Goal: Feedback & Contribution: Leave review/rating

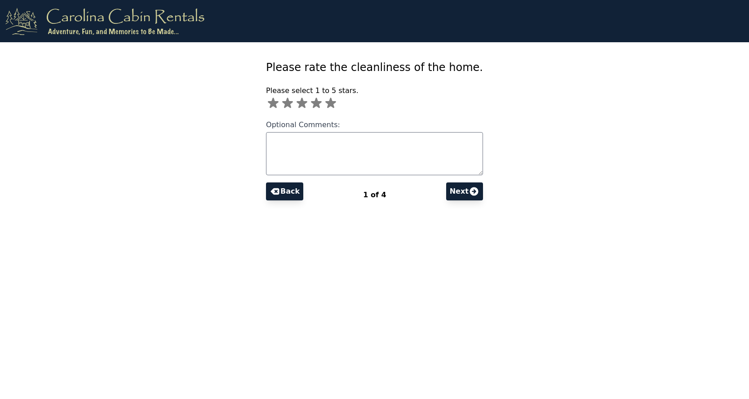
click at [325, 103] on icon at bounding box center [330, 103] width 11 height 10
click at [483, 194] on button "Next" at bounding box center [464, 191] width 37 height 18
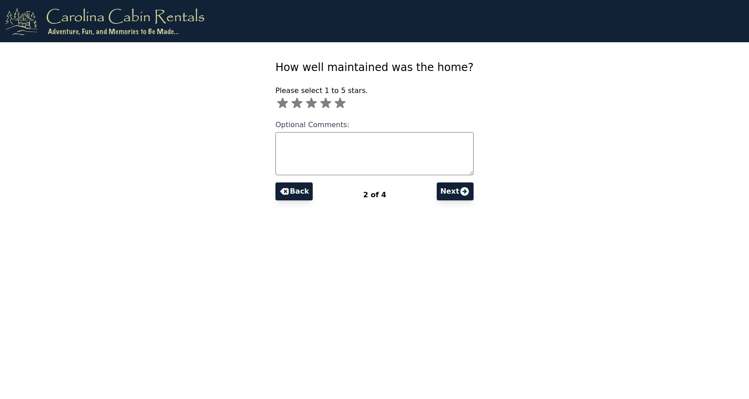
click at [335, 102] on icon at bounding box center [340, 103] width 11 height 10
click at [473, 194] on button "Next" at bounding box center [455, 191] width 37 height 18
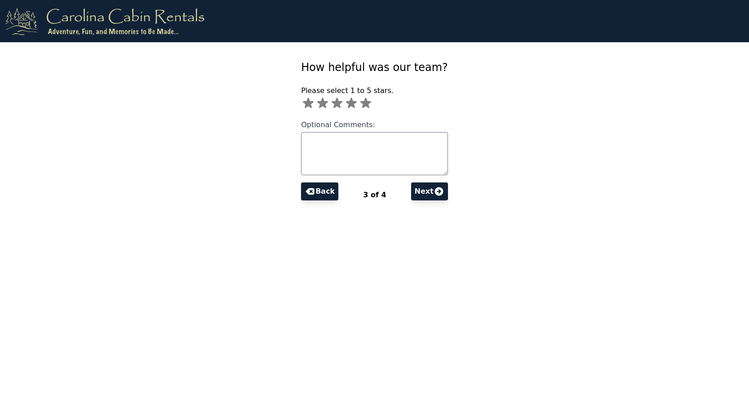
click at [360, 103] on icon at bounding box center [365, 103] width 11 height 10
click at [448, 190] on button "Next" at bounding box center [429, 191] width 37 height 18
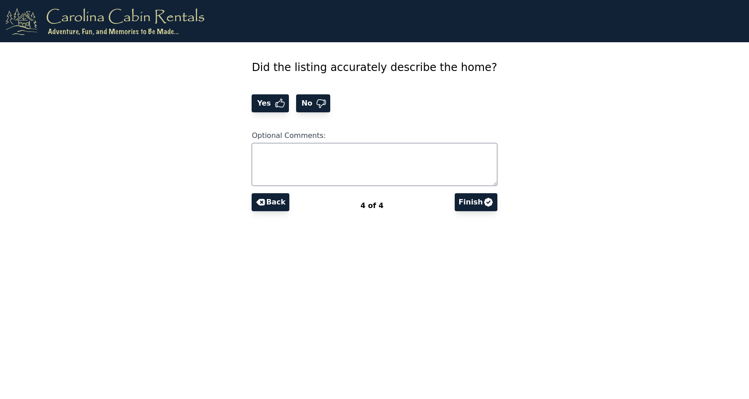
click at [255, 99] on span "Yes" at bounding box center [264, 103] width 19 height 11
click at [497, 202] on button "Finish" at bounding box center [476, 202] width 42 height 18
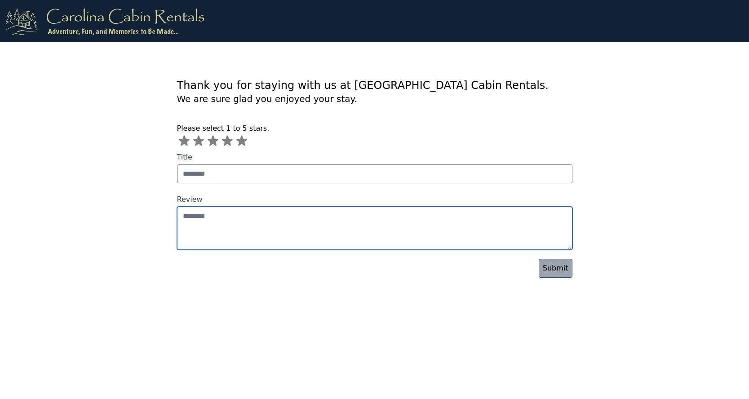
click at [221, 221] on textarea "Review" at bounding box center [374, 228] width 395 height 43
type textarea "**********"
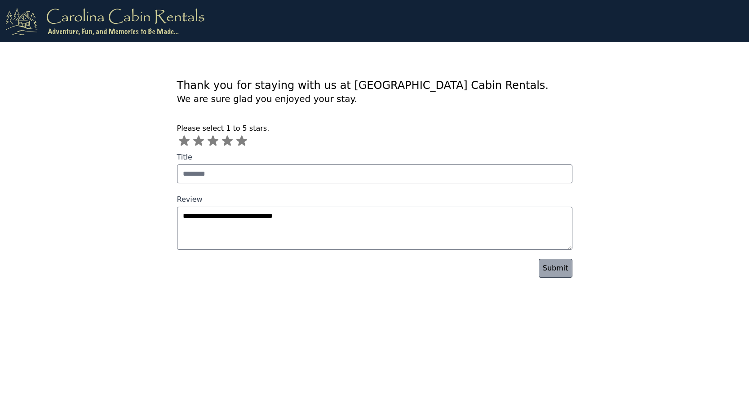
drag, startPoint x: 221, startPoint y: 221, endPoint x: 553, endPoint y: 270, distance: 335.5
click at [553, 270] on link "Submit" at bounding box center [556, 268] width 34 height 19
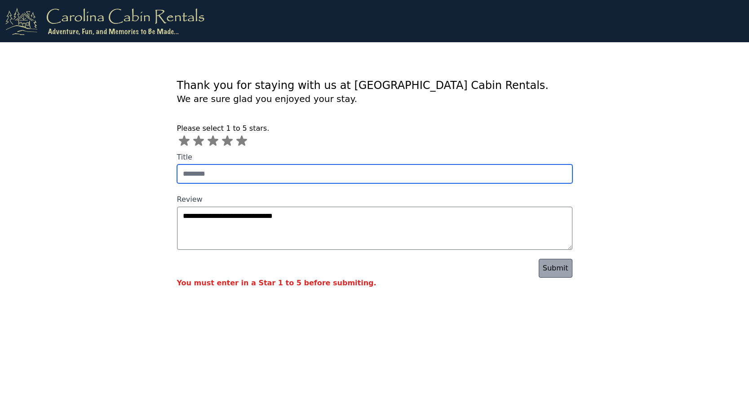
click at [351, 178] on input "Title" at bounding box center [374, 173] width 395 height 19
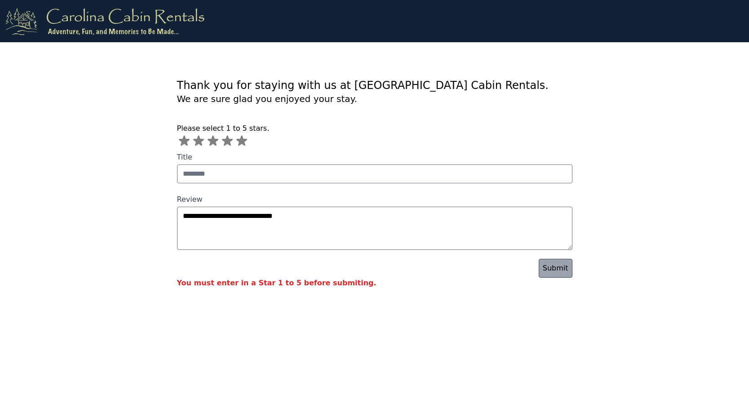
click at [242, 142] on icon at bounding box center [241, 141] width 11 height 10
click at [553, 267] on link "Submit" at bounding box center [556, 268] width 34 height 19
